Goal: Task Accomplishment & Management: Manage account settings

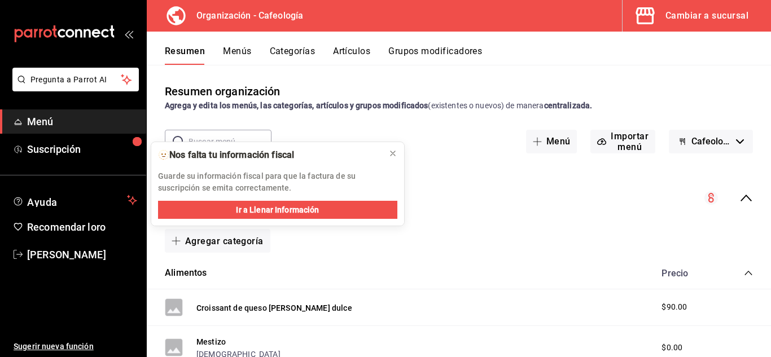
click at [695, 16] on font "Cambiar a sucursal" at bounding box center [707, 15] width 83 height 11
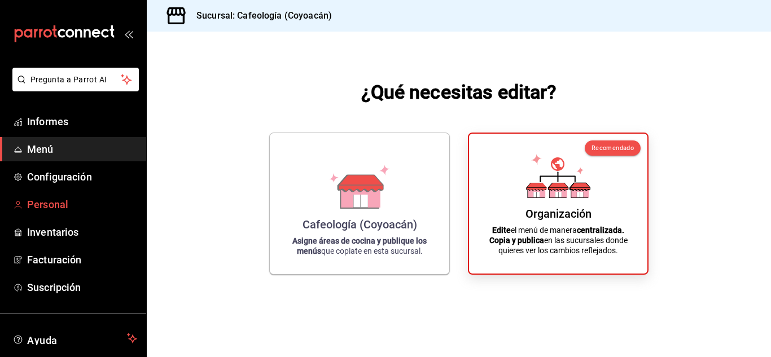
click at [36, 204] on font "Personal" at bounding box center [47, 205] width 41 height 12
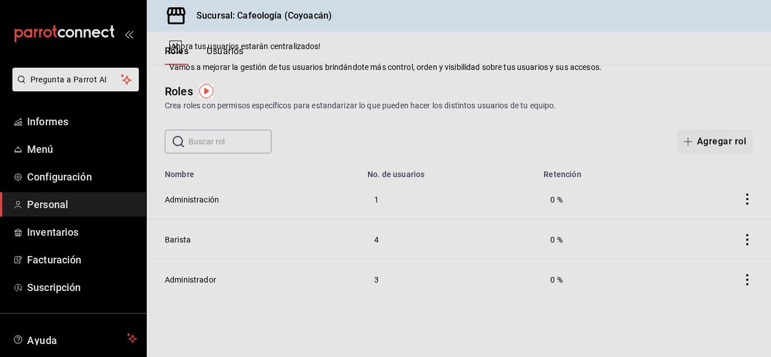
click at [517, 84] on div "Roles Crea roles con permisos específicos para estandarizar lo que pueden hacer…" at bounding box center [459, 97] width 624 height 29
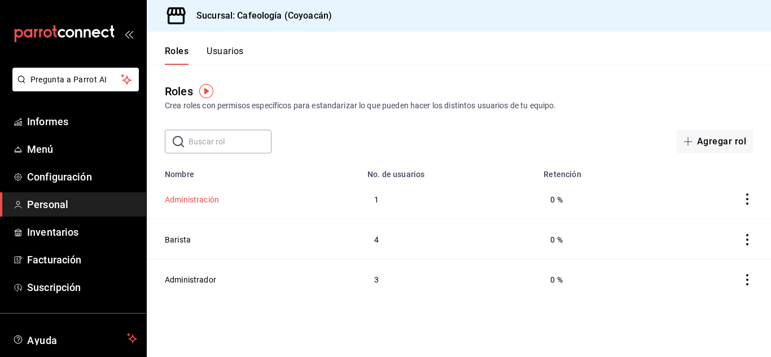
click at [193, 195] on font "Administración" at bounding box center [192, 199] width 54 height 9
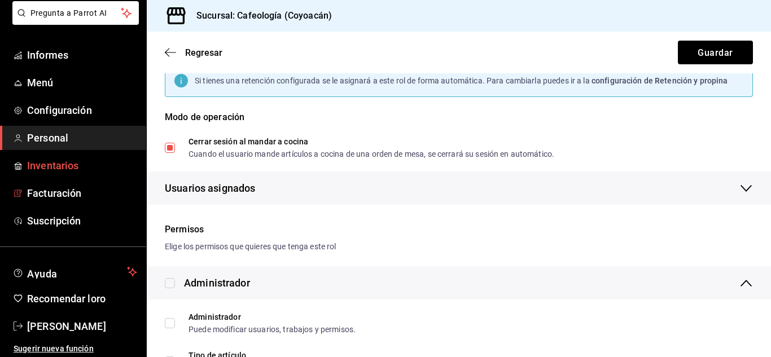
scroll to position [69, 0]
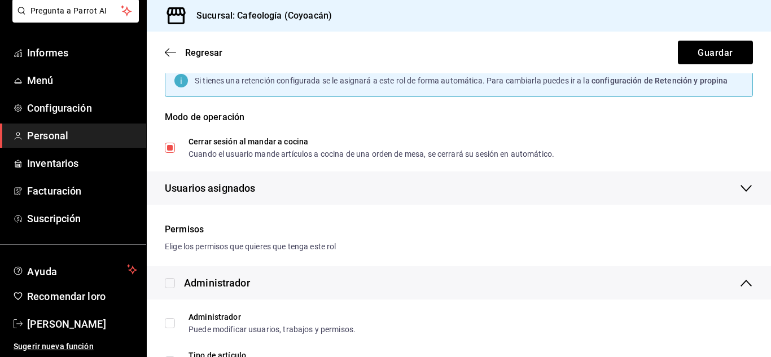
click at [54, 135] on font "Personal" at bounding box center [47, 136] width 41 height 12
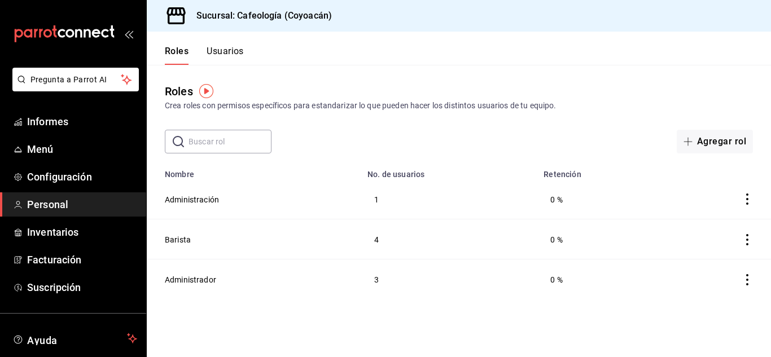
click at [230, 52] on font "Usuarios" at bounding box center [225, 51] width 37 height 11
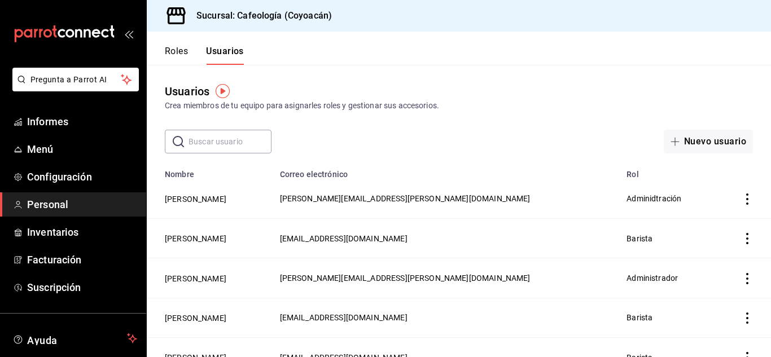
click at [226, 197] on button "[PERSON_NAME]" at bounding box center [196, 199] width 62 height 11
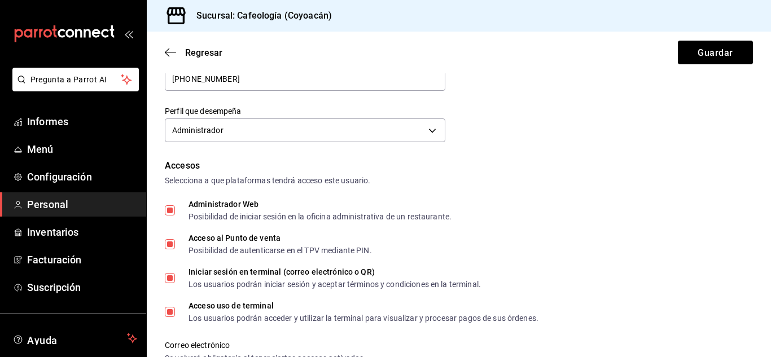
scroll to position [156, 0]
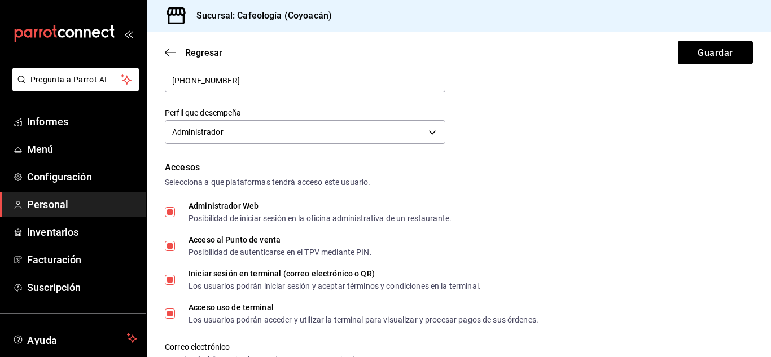
click at [698, 54] on font "Guardar" at bounding box center [715, 52] width 35 height 11
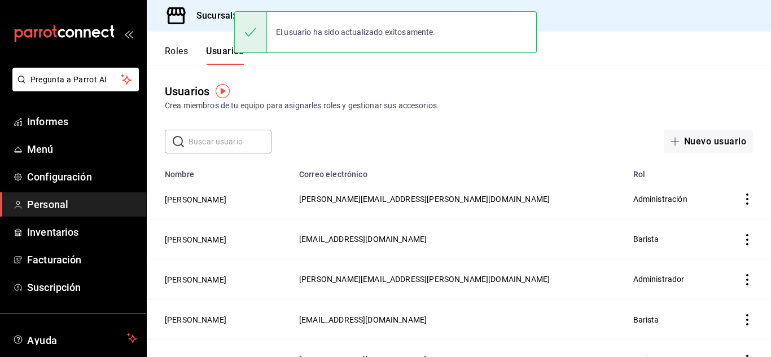
click at [174, 50] on font "Roles" at bounding box center [176, 51] width 23 height 11
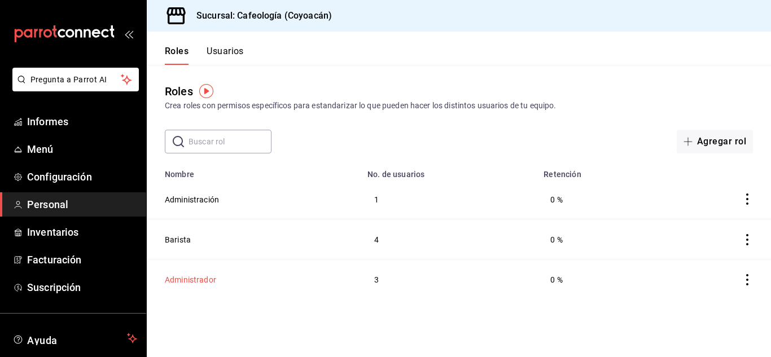
click at [187, 277] on font "Administrador" at bounding box center [190, 280] width 51 height 9
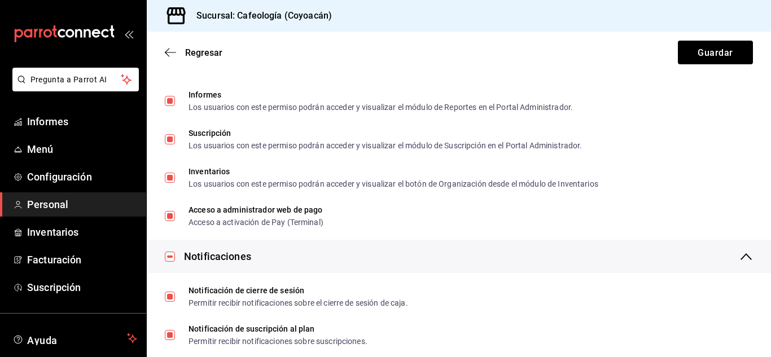
scroll to position [1956, 0]
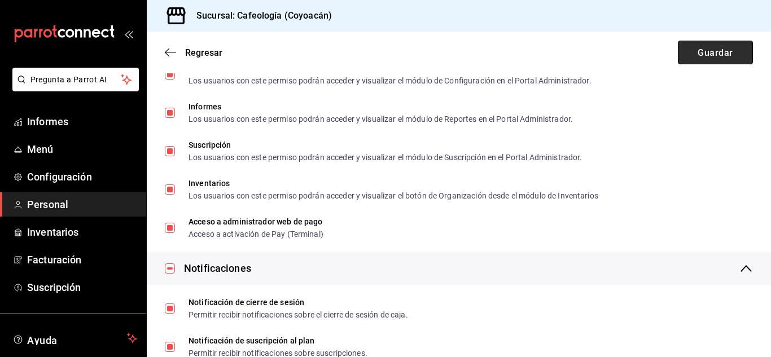
click at [698, 60] on button "Guardar" at bounding box center [715, 53] width 75 height 24
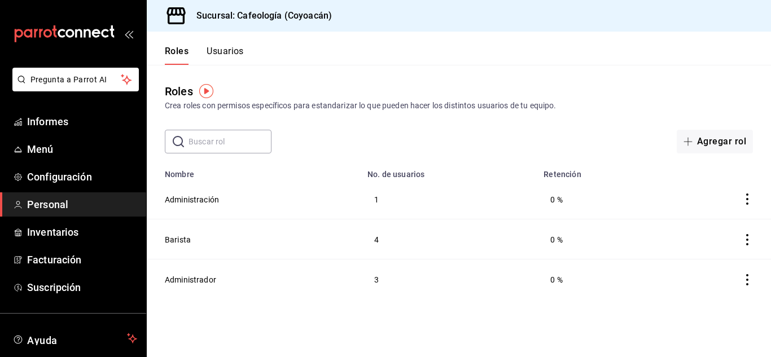
click at [217, 51] on font "Usuarios" at bounding box center [225, 51] width 37 height 11
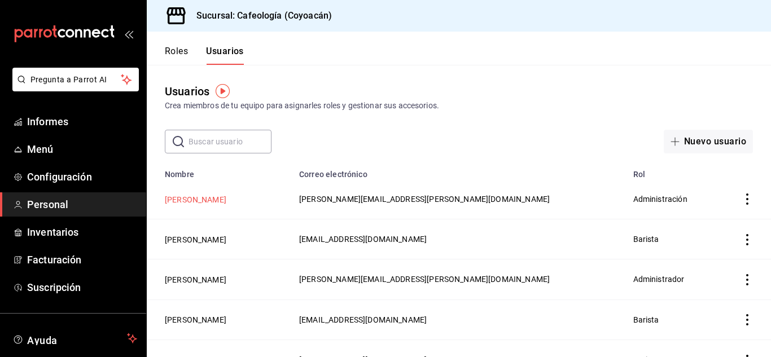
click at [226, 198] on font "[PERSON_NAME]" at bounding box center [196, 199] width 62 height 9
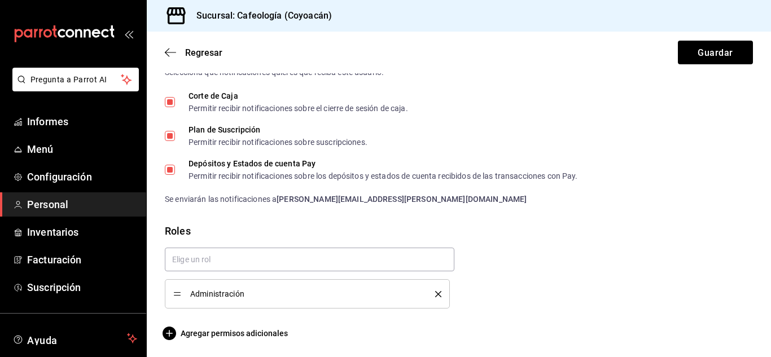
scroll to position [608, 0]
click at [436, 296] on icon "borrar" at bounding box center [438, 293] width 6 height 6
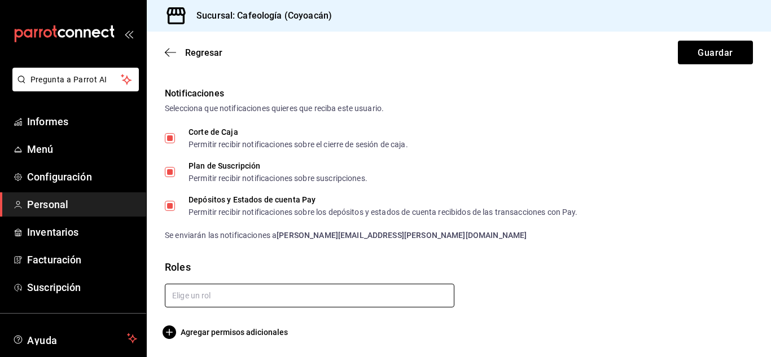
scroll to position [570, 0]
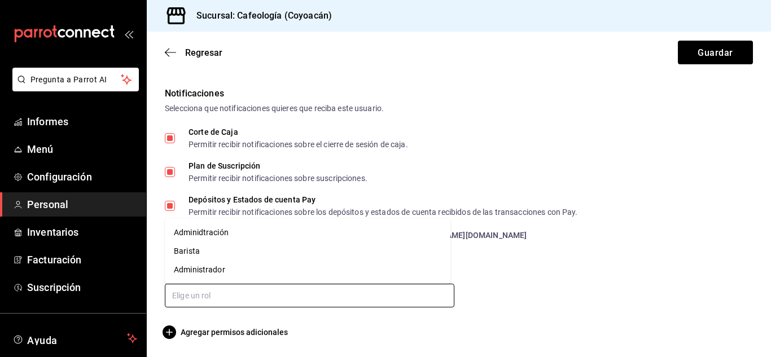
click at [211, 300] on input "text" at bounding box center [310, 296] width 290 height 24
click at [196, 268] on font "Administrador" at bounding box center [199, 269] width 51 height 9
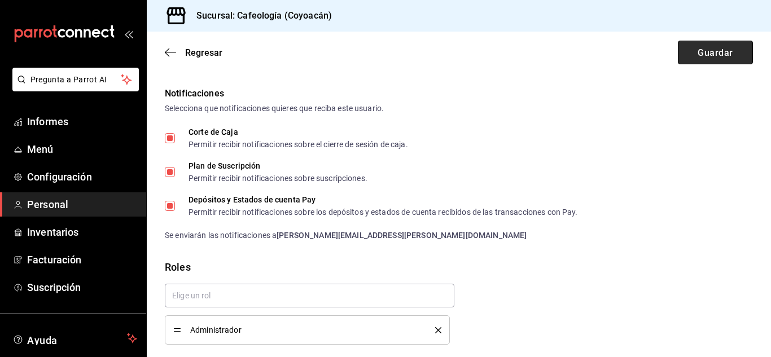
click at [707, 52] on font "Guardar" at bounding box center [715, 52] width 35 height 11
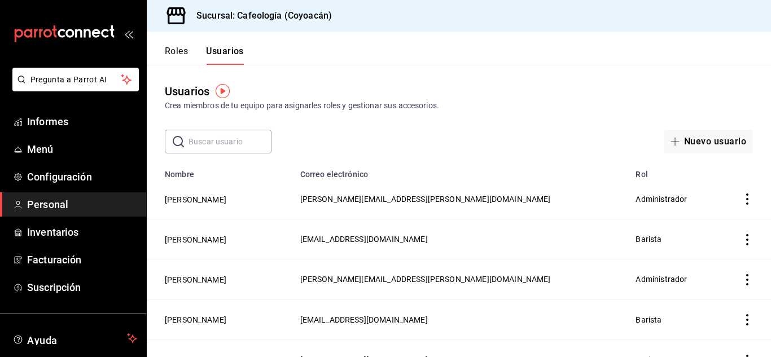
click at [580, 86] on div "Usuarios Crea miembros de tu equipo para asignarles roles y gestionar sus acces…" at bounding box center [459, 97] width 624 height 29
click at [601, 73] on div "Usuarios Crea miembros de tu equipo para asignarles roles y gestionar sus acces…" at bounding box center [459, 109] width 624 height 89
click at [742, 202] on icon "comportamiento" at bounding box center [747, 199] width 11 height 11
click at [552, 85] on div at bounding box center [385, 178] width 771 height 357
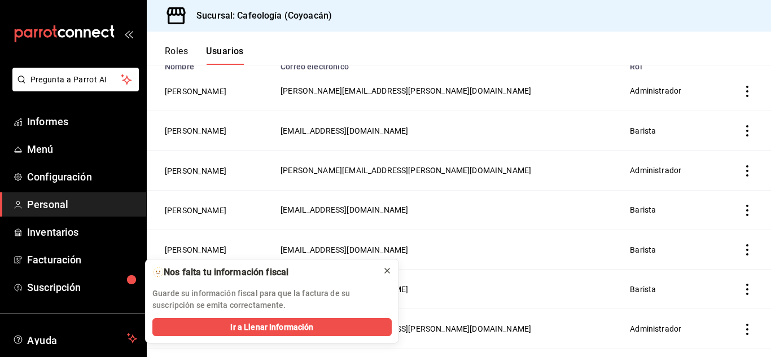
scroll to position [113, 0]
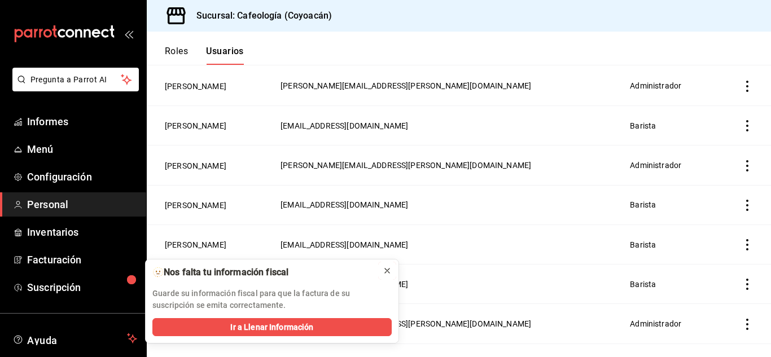
click at [390, 268] on icon at bounding box center [387, 271] width 9 height 9
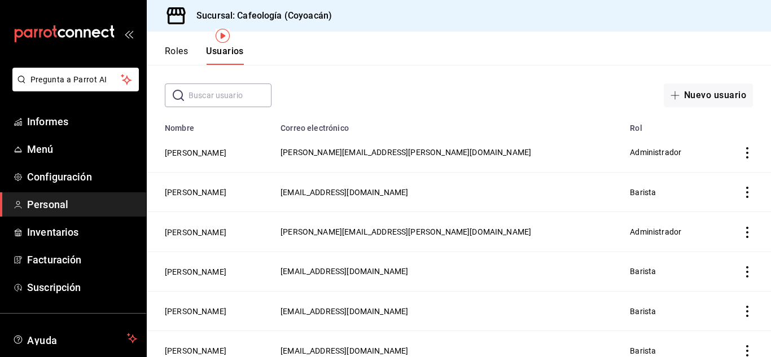
scroll to position [23, 0]
